Goal: Find specific page/section: Find specific page/section

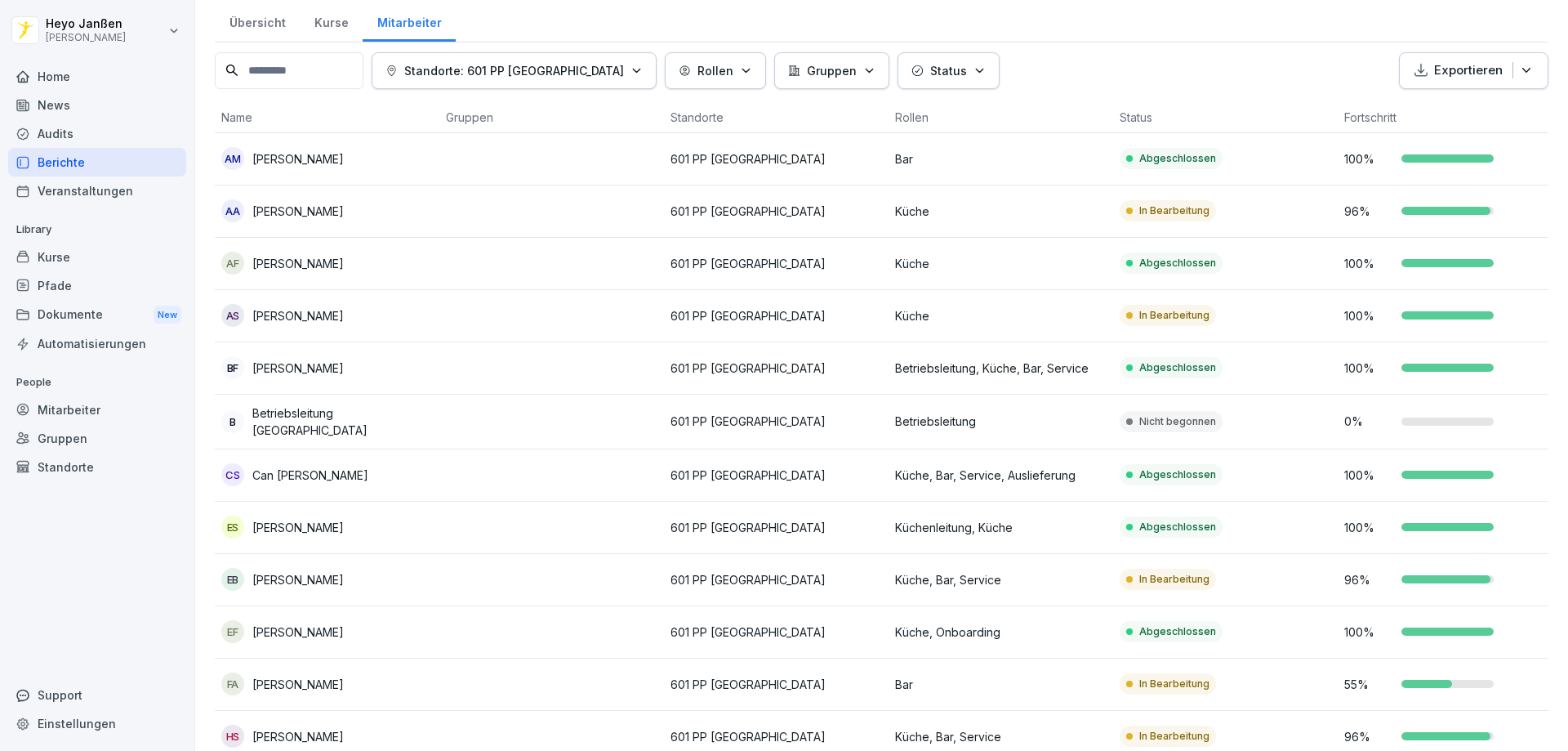
scroll to position [19, 0]
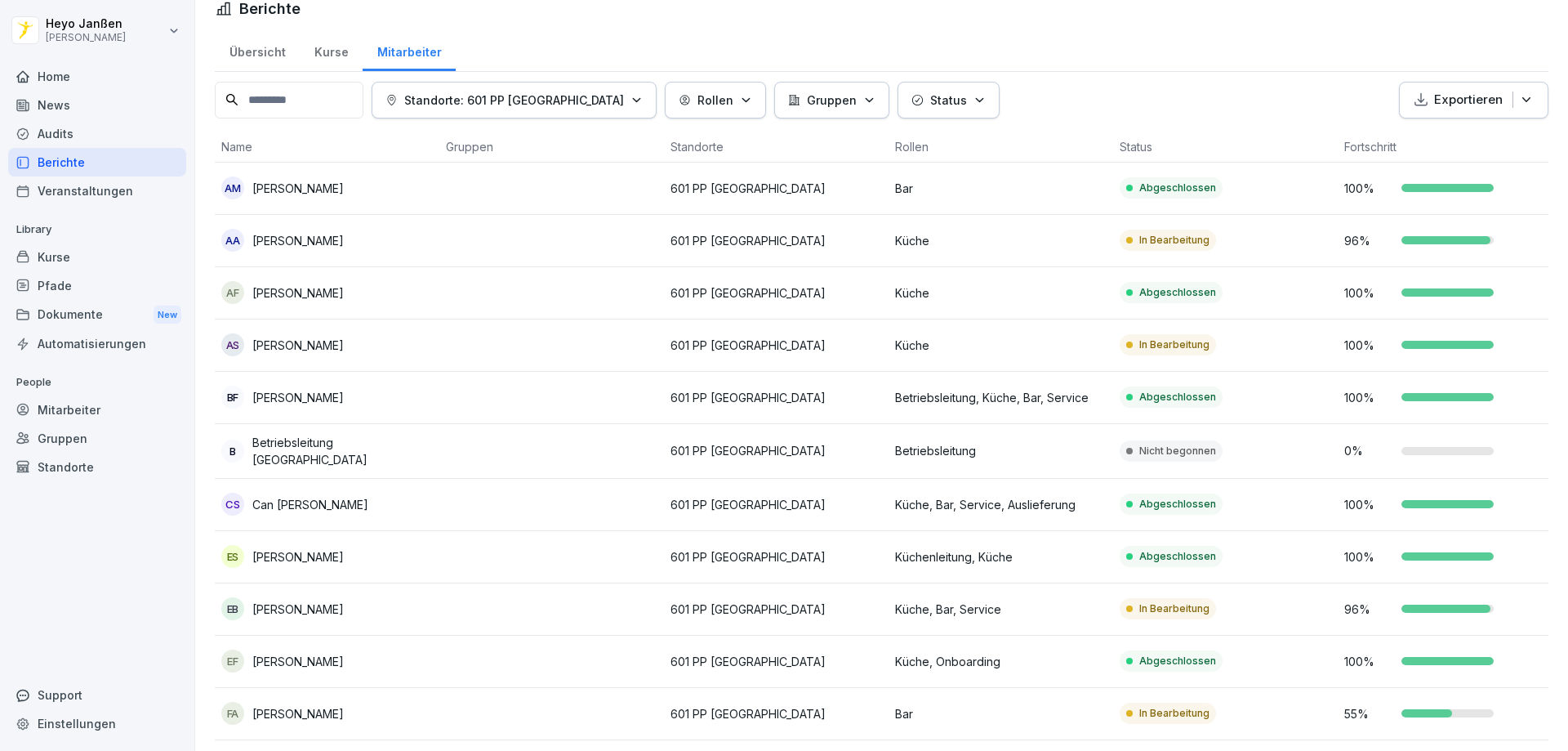
click at [78, 157] on div "Berichte" at bounding box center [97, 162] width 178 height 29
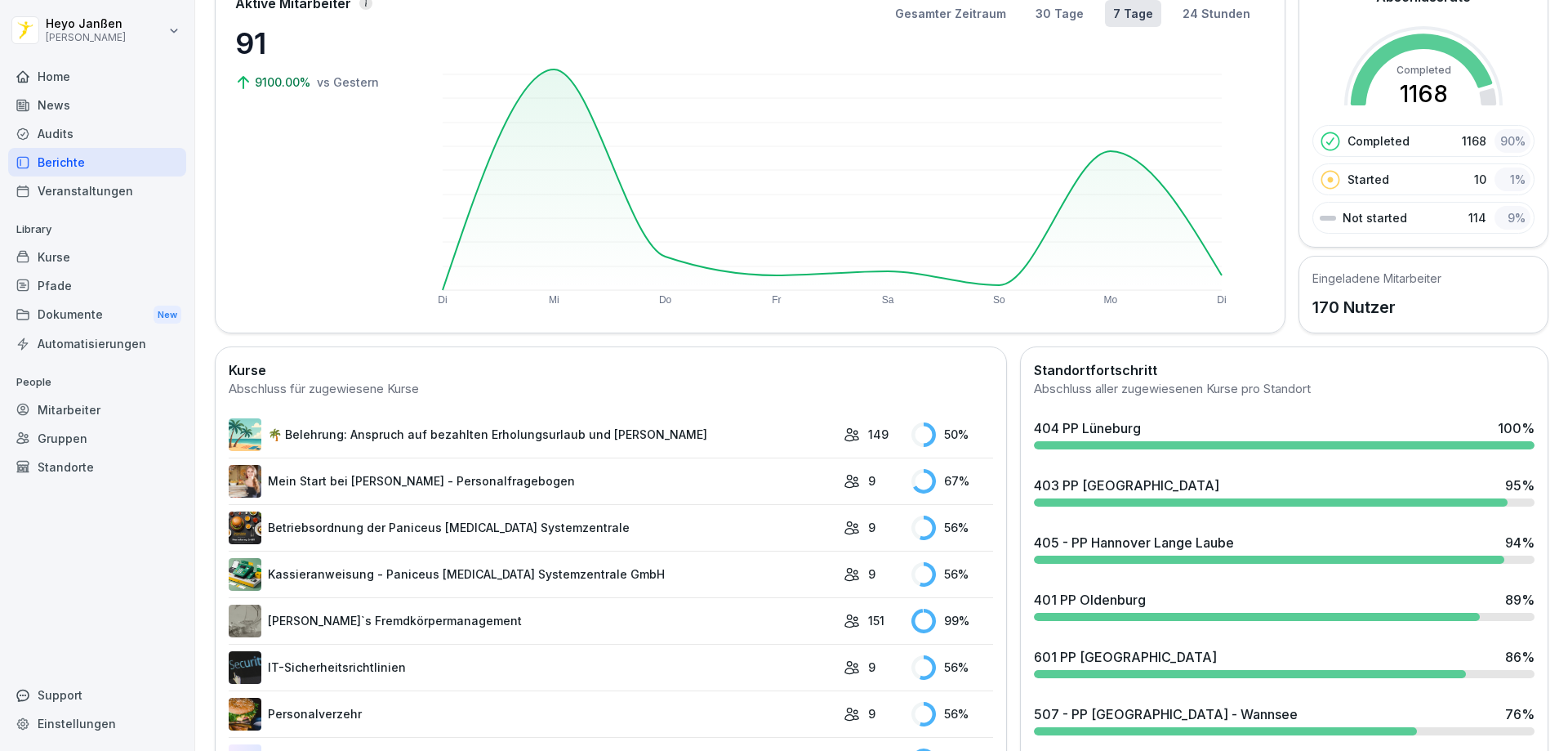
scroll to position [182, 0]
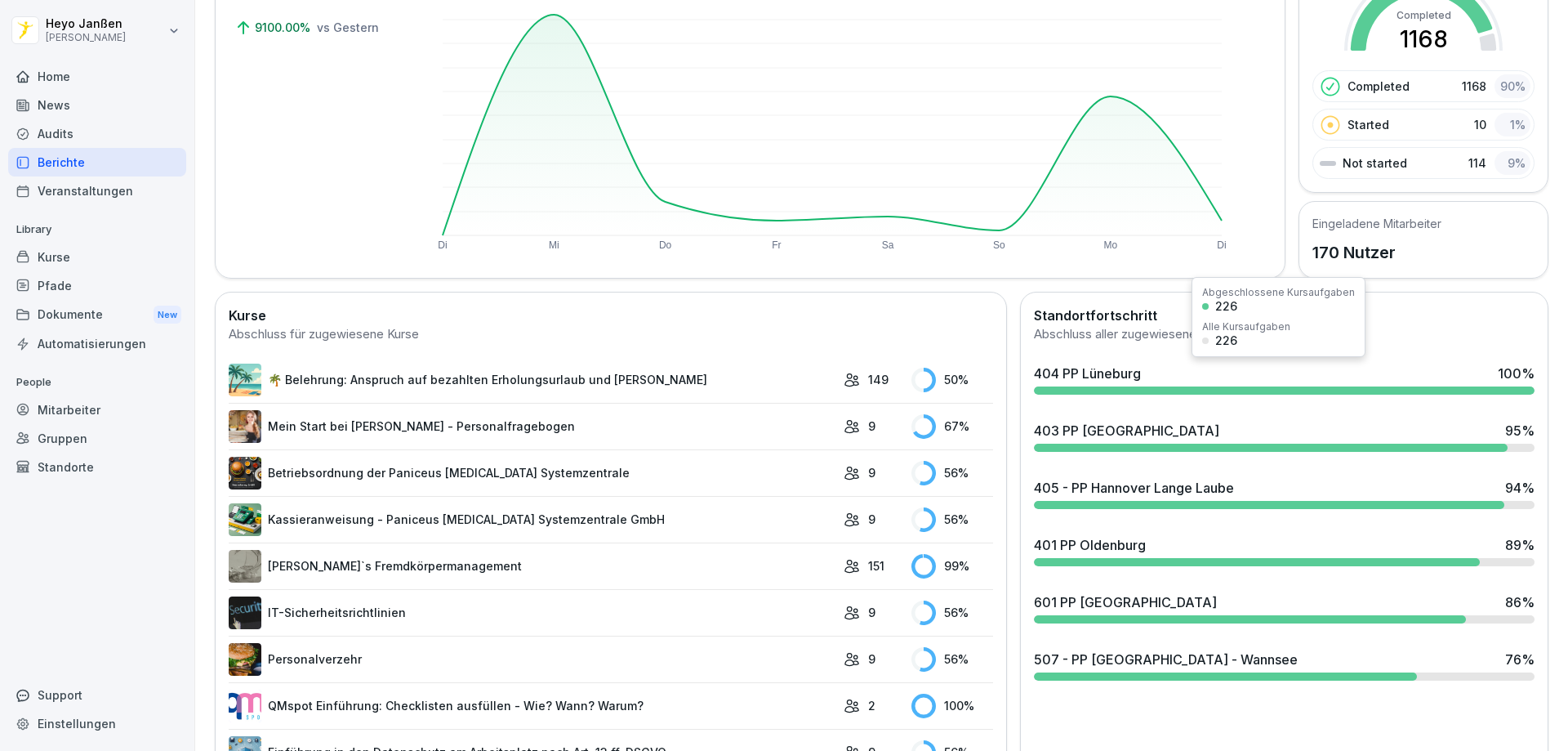
click at [1044, 373] on div "404 PP Lüneburg" at bounding box center [1087, 374] width 107 height 20
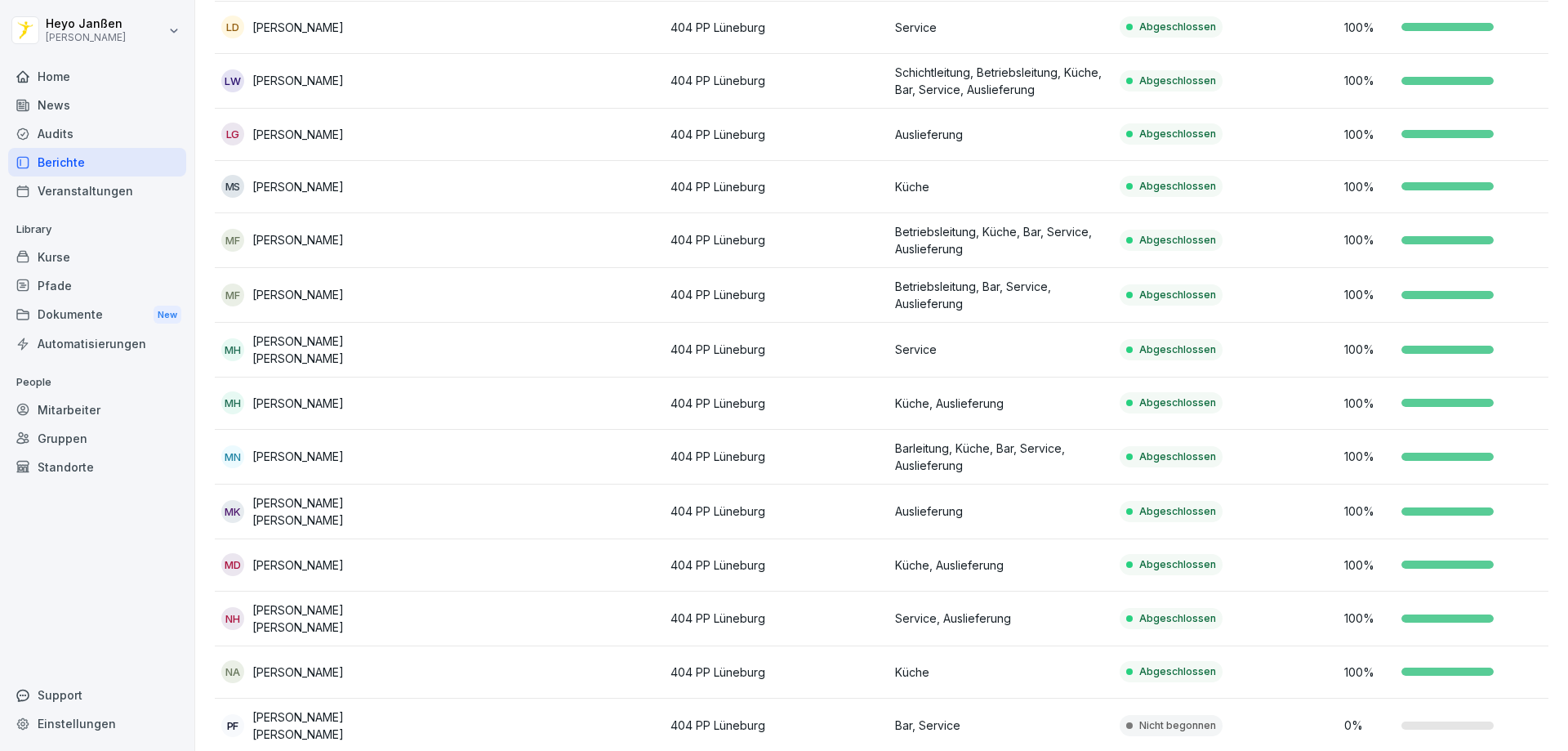
scroll to position [816, 0]
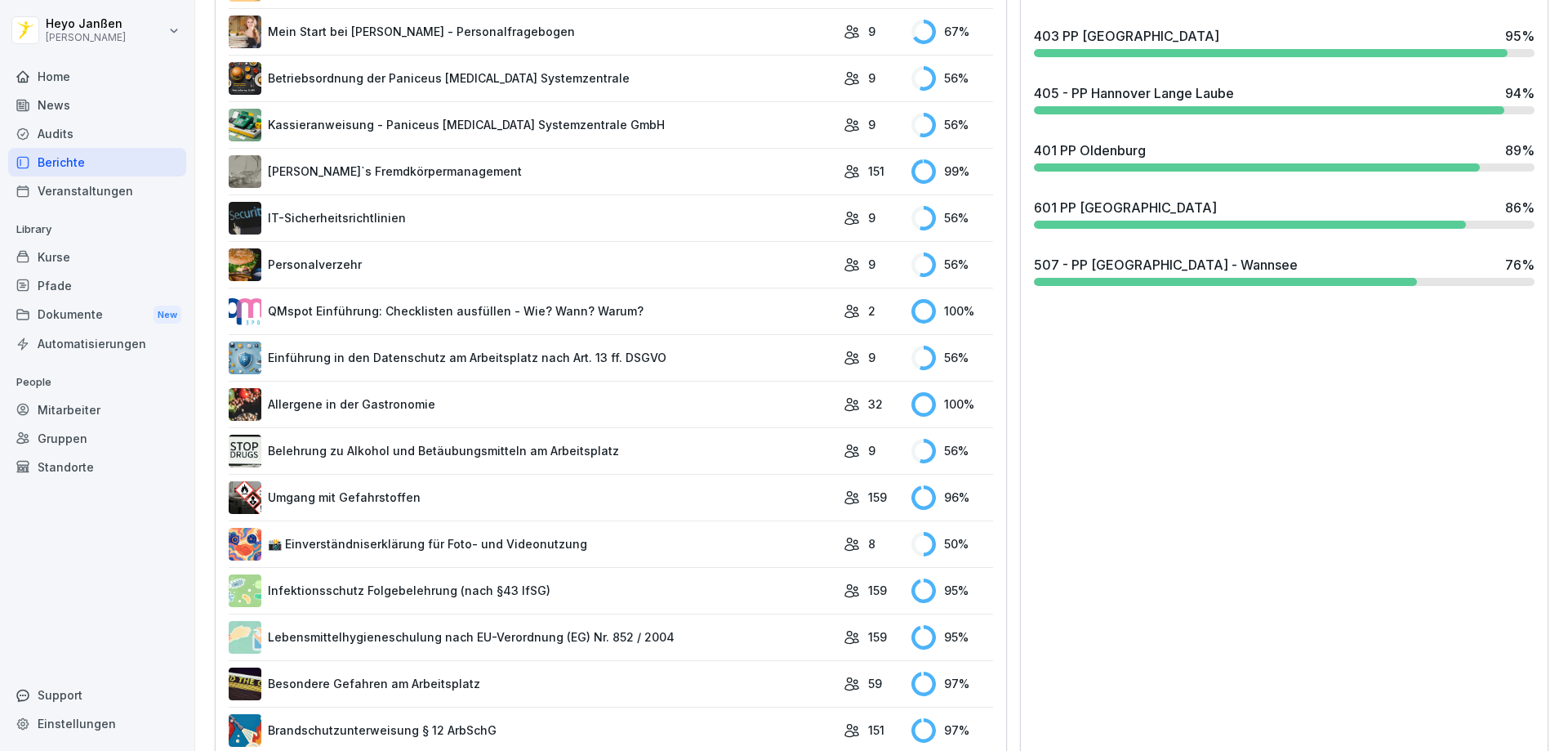
scroll to position [478, 0]
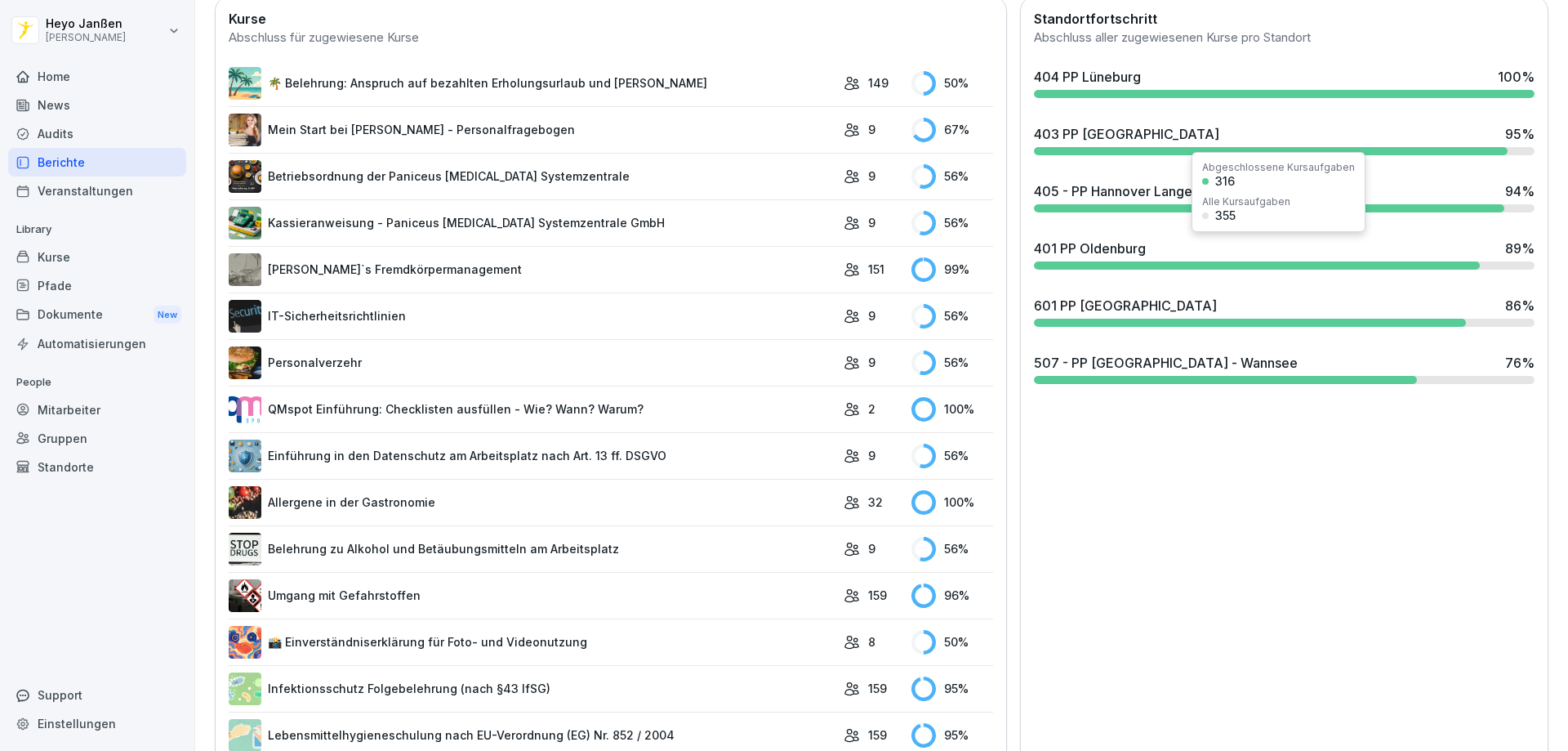
click at [1044, 233] on div "401 PP [PERSON_NAME] 89 %" at bounding box center [1284, 254] width 514 height 44
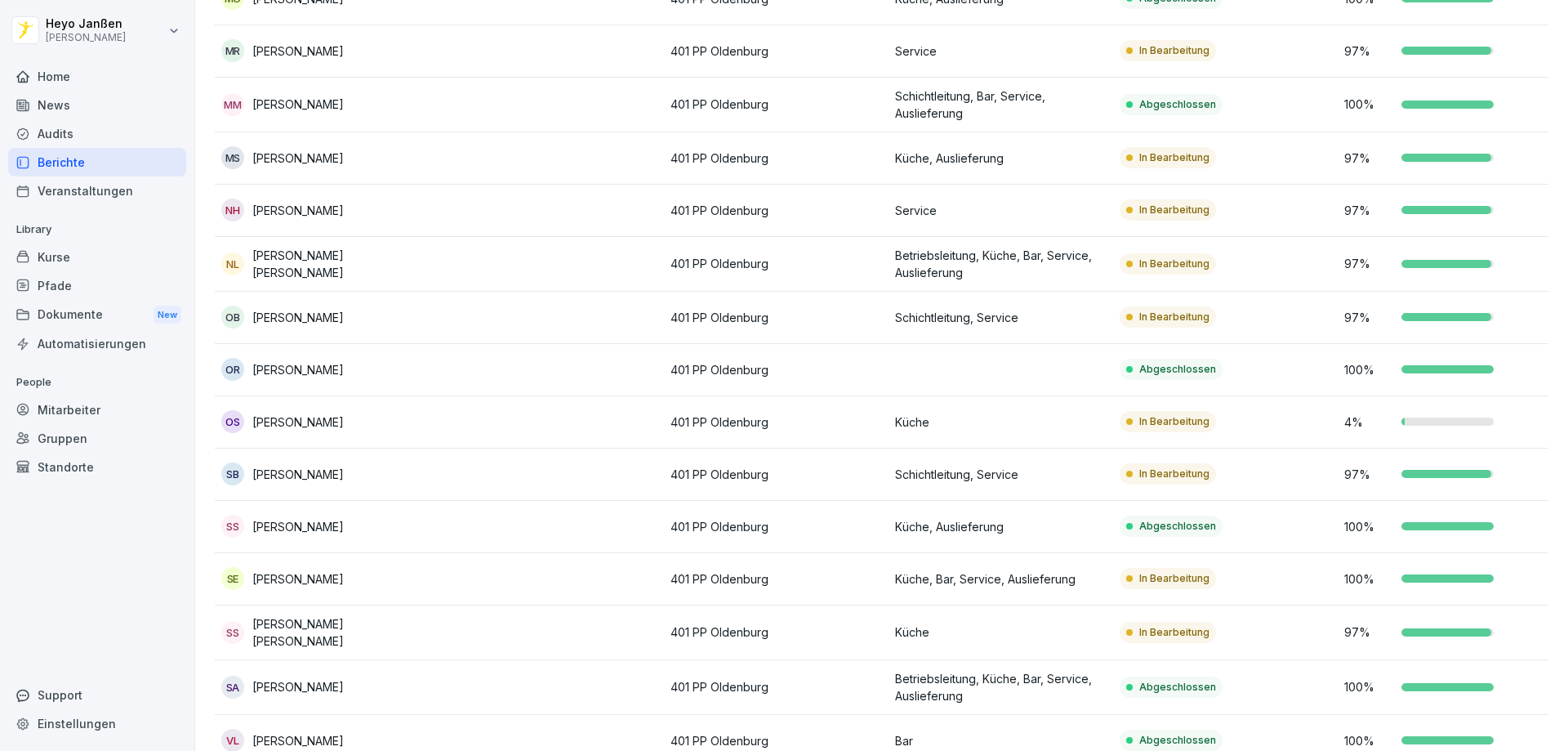
scroll to position [1279, 0]
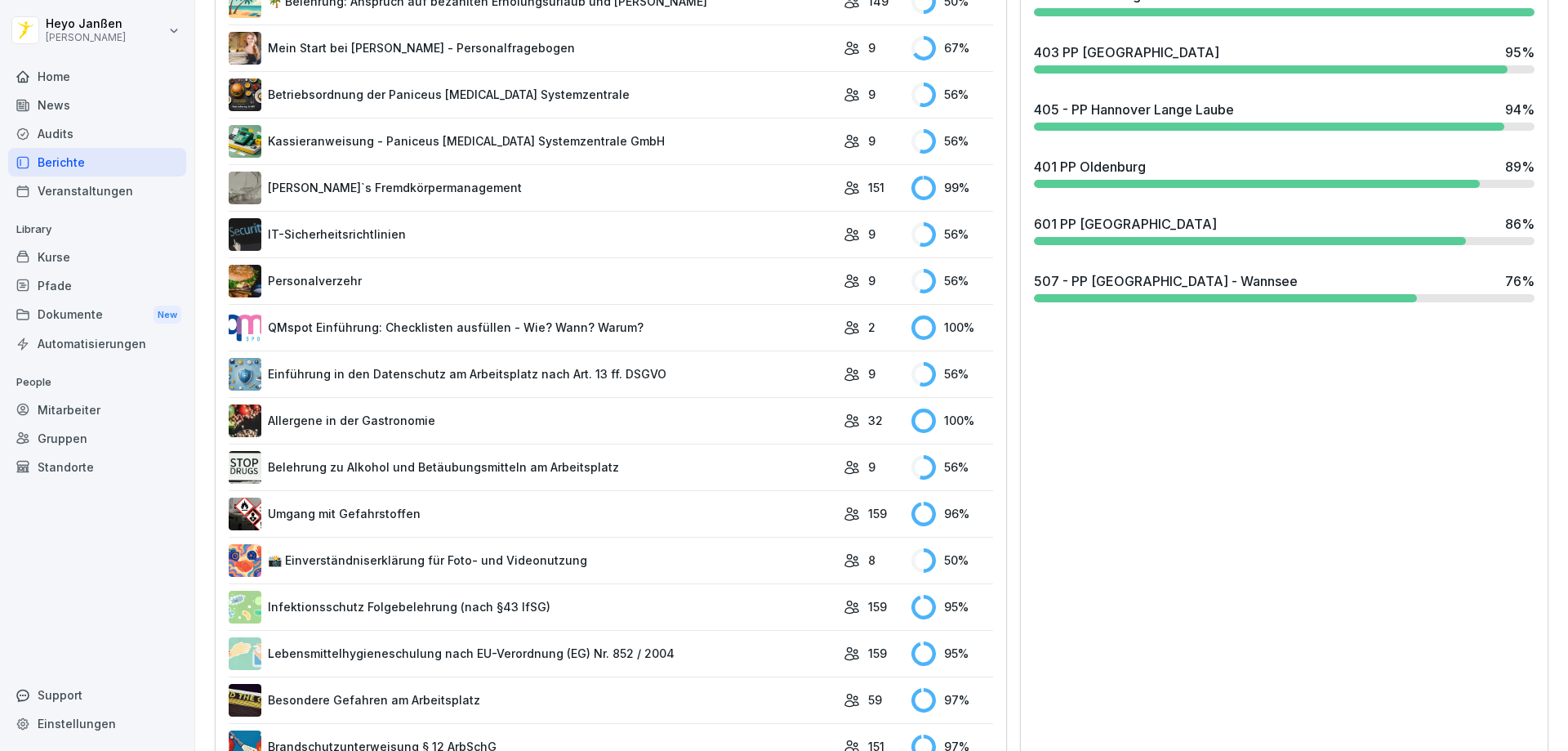
scroll to position [478, 0]
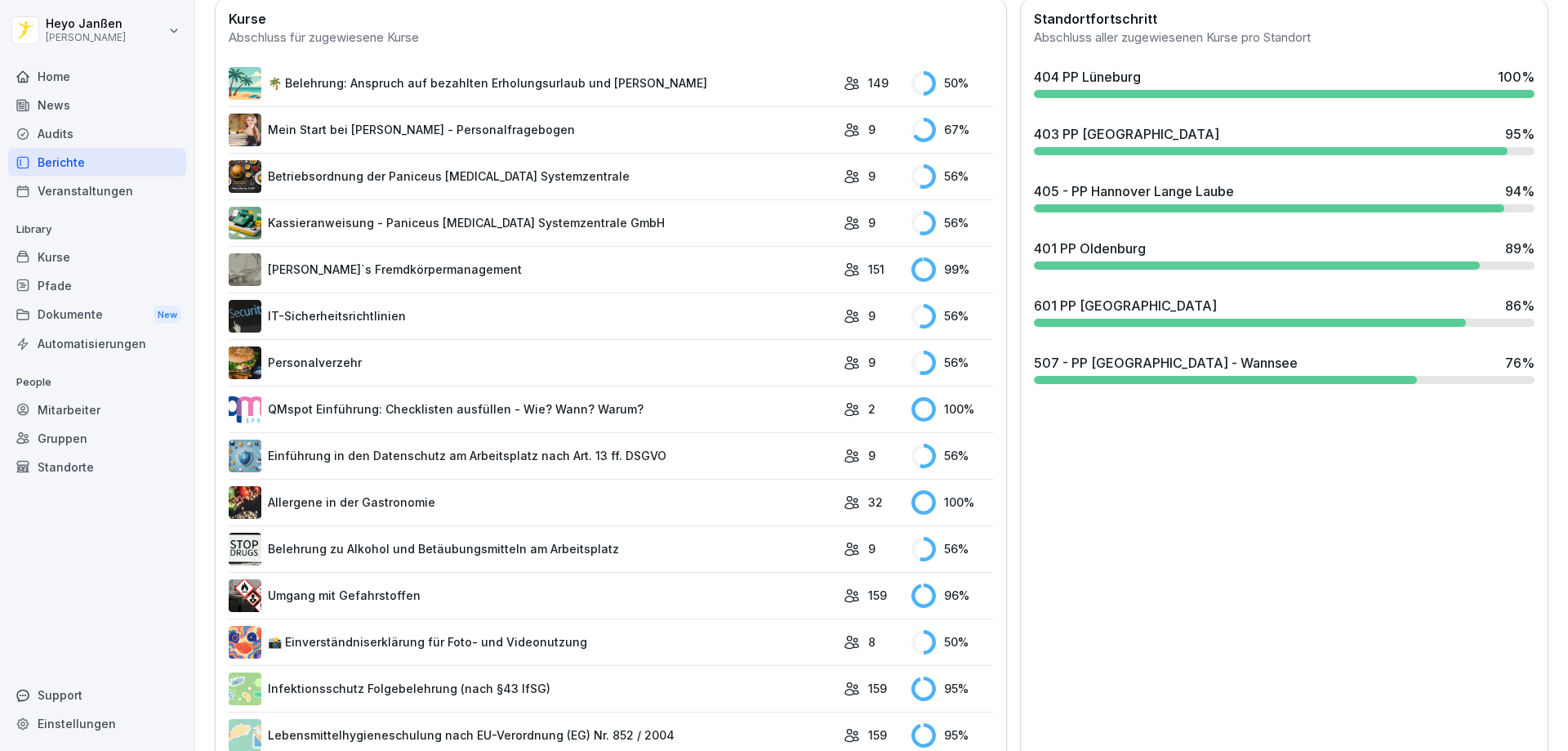
click at [1044, 140] on div "403 PP [GEOGRAPHIC_DATA]" at bounding box center [1127, 134] width 186 height 20
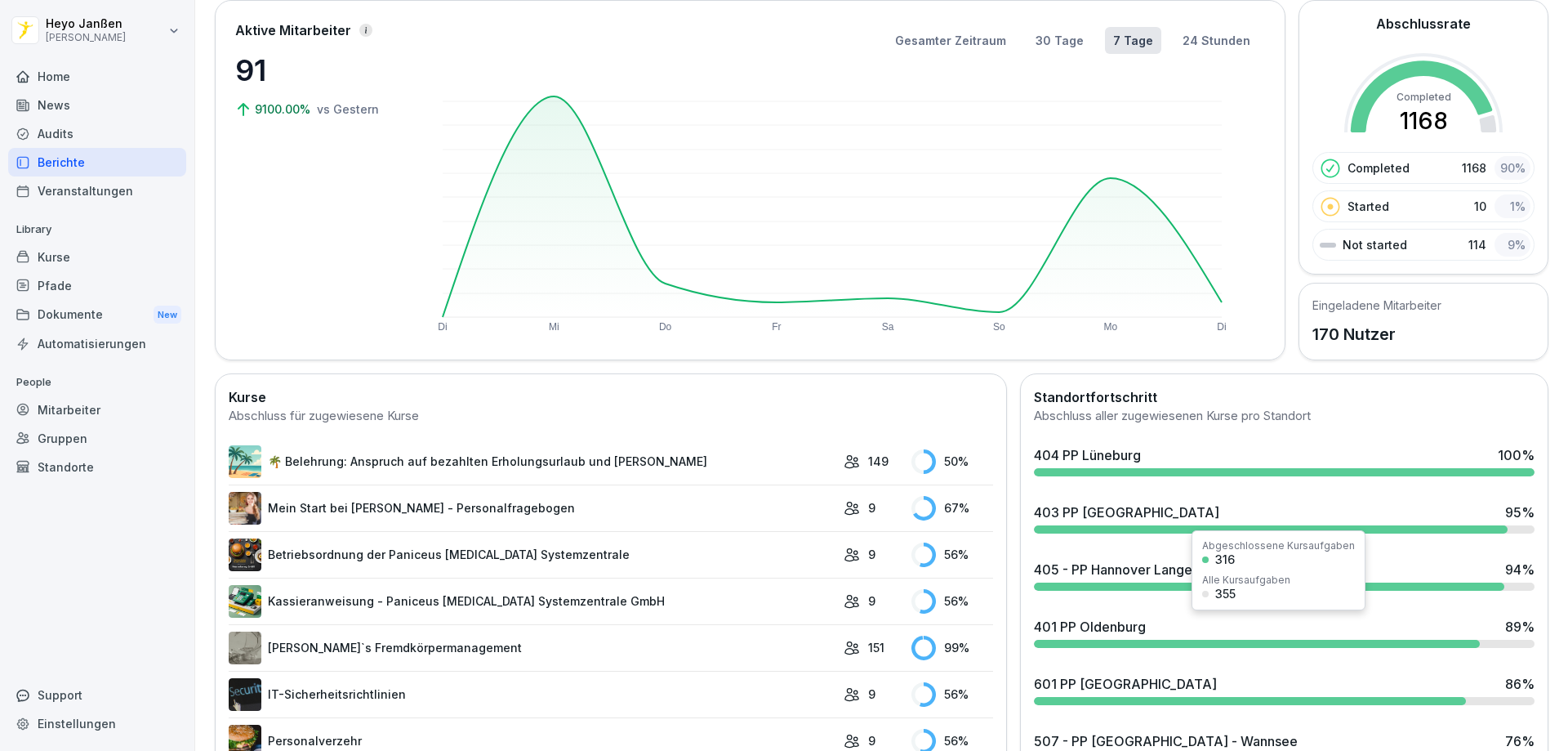
click at [1044, 456] on div "401 PP [PERSON_NAME] 89 %" at bounding box center [1285, 627] width 501 height 20
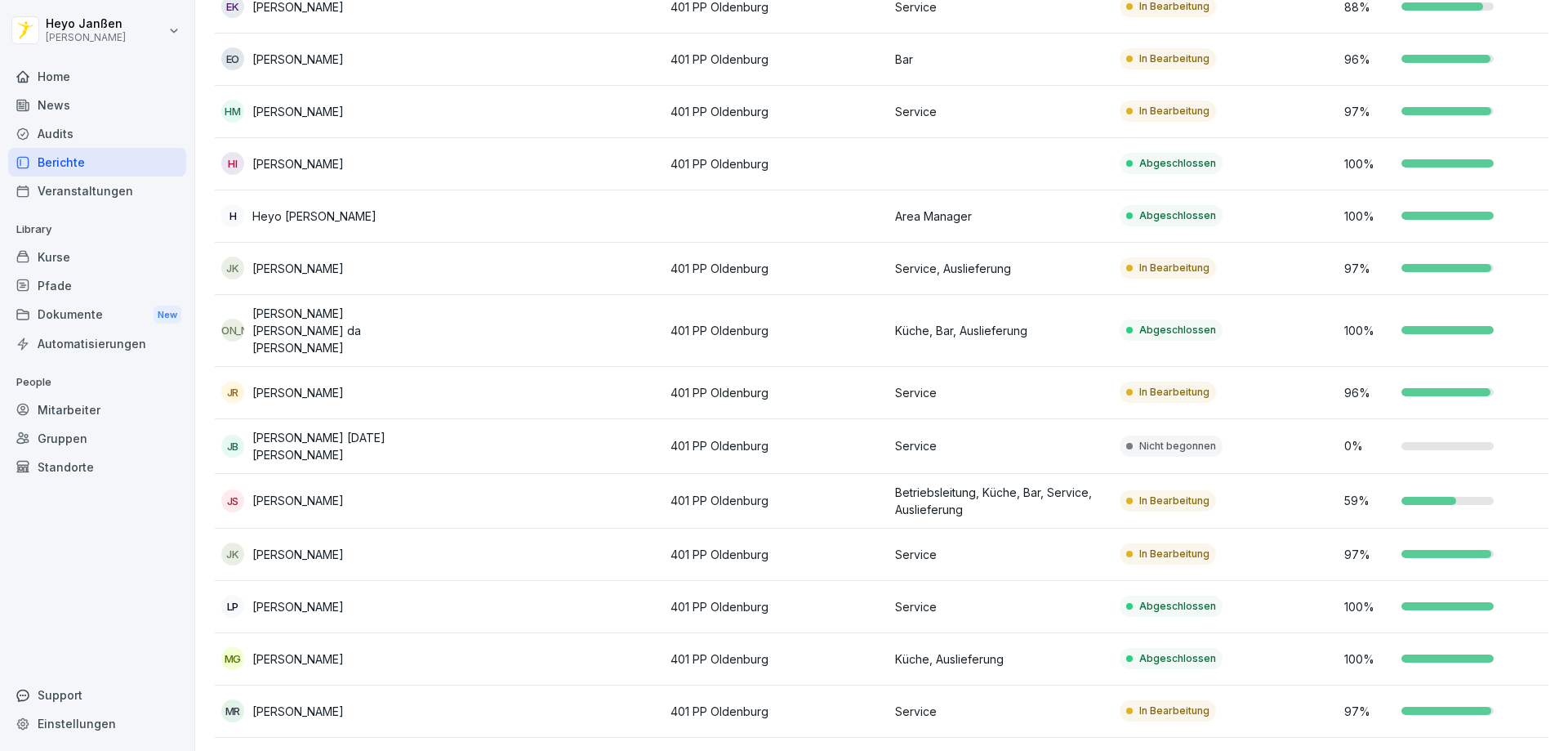
scroll to position [591, 0]
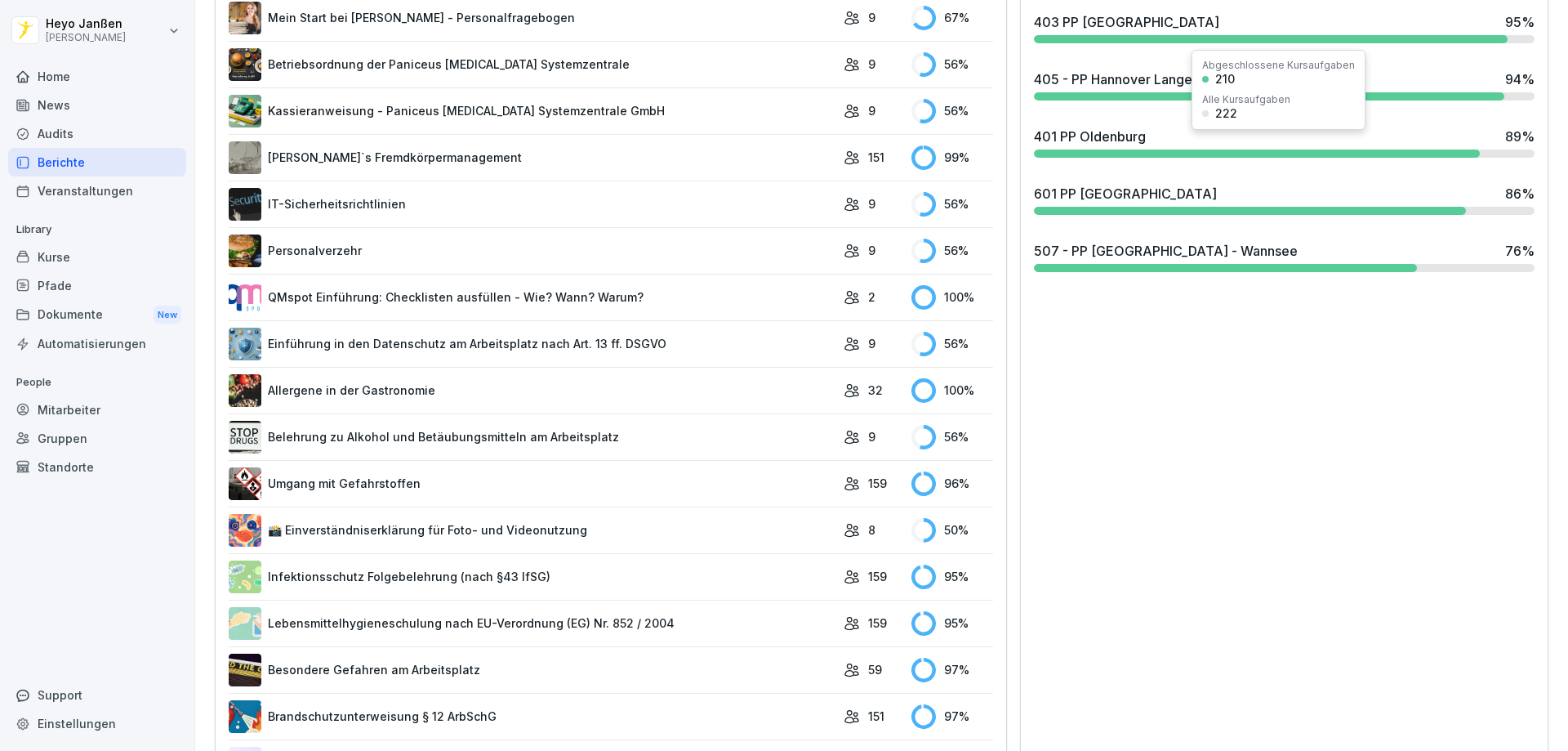
click at [1044, 33] on div "403 PP [GEOGRAPHIC_DATA] 95 %" at bounding box center [1284, 28] width 514 height 44
